Goal: Use online tool/utility

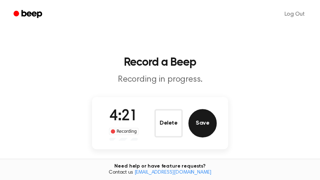
click at [207, 121] on button "Save" at bounding box center [202, 123] width 28 height 28
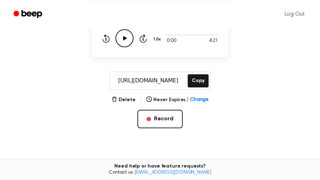
scroll to position [84, 0]
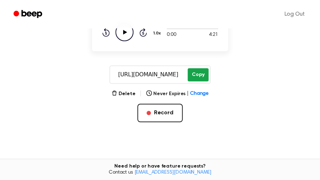
click at [200, 74] on button "Copy" at bounding box center [198, 74] width 21 height 13
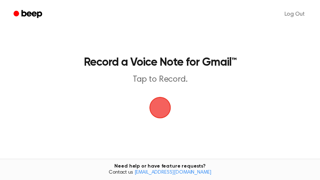
click at [159, 107] on span "button" at bounding box center [160, 108] width 22 height 22
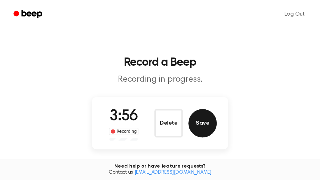
click at [209, 124] on button "Save" at bounding box center [202, 123] width 28 height 28
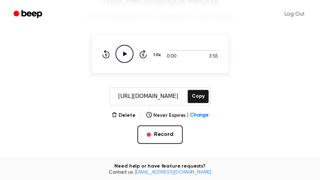
scroll to position [63, 0]
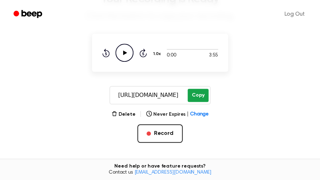
click at [200, 95] on button "Copy" at bounding box center [198, 95] width 21 height 13
